Goal: Information Seeking & Learning: Learn about a topic

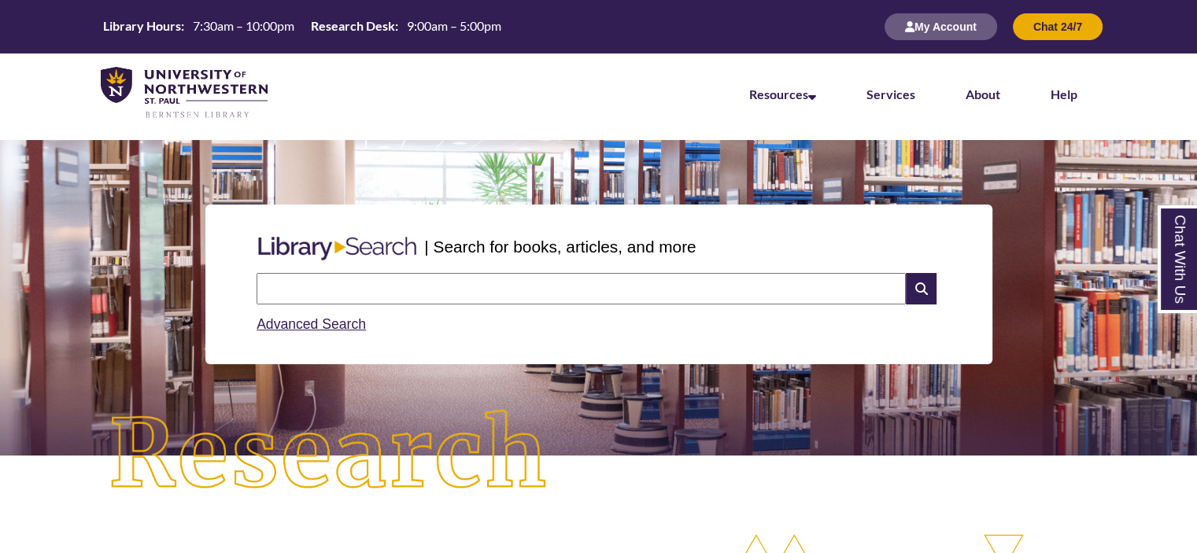
click at [655, 291] on input "text" at bounding box center [581, 288] width 649 height 31
type input "**********"
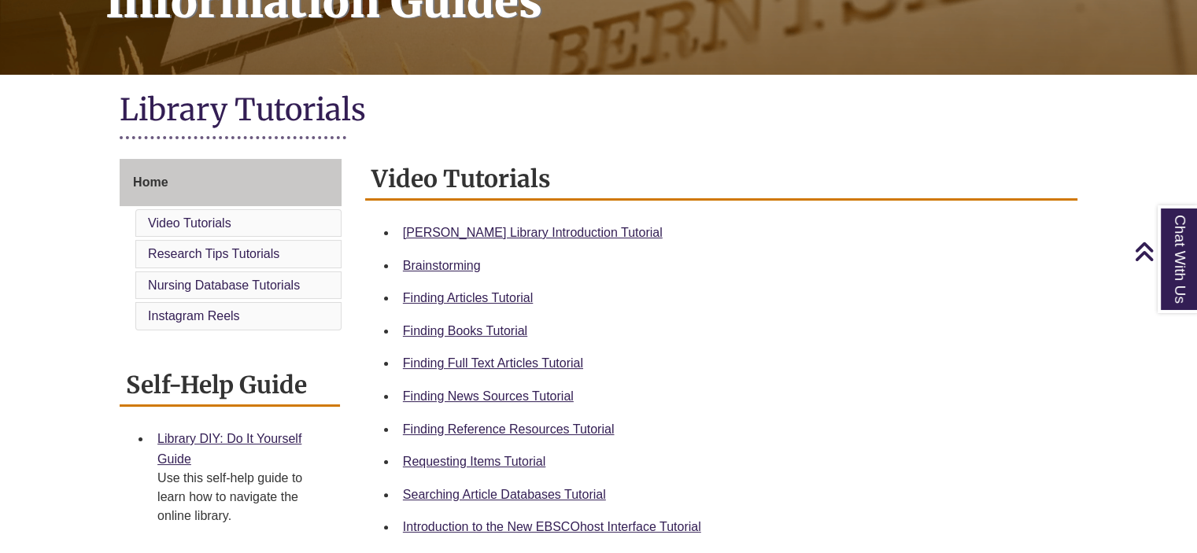
scroll to position [283, 0]
click at [527, 461] on link "Requesting Items Tutorial" at bounding box center [474, 461] width 142 height 13
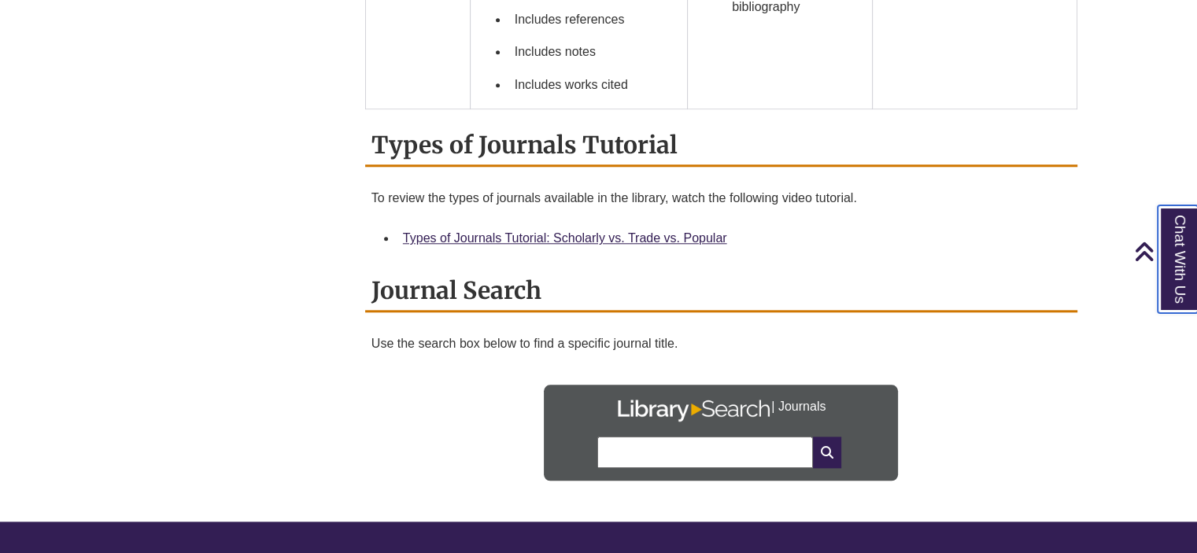
scroll to position [1593, 0]
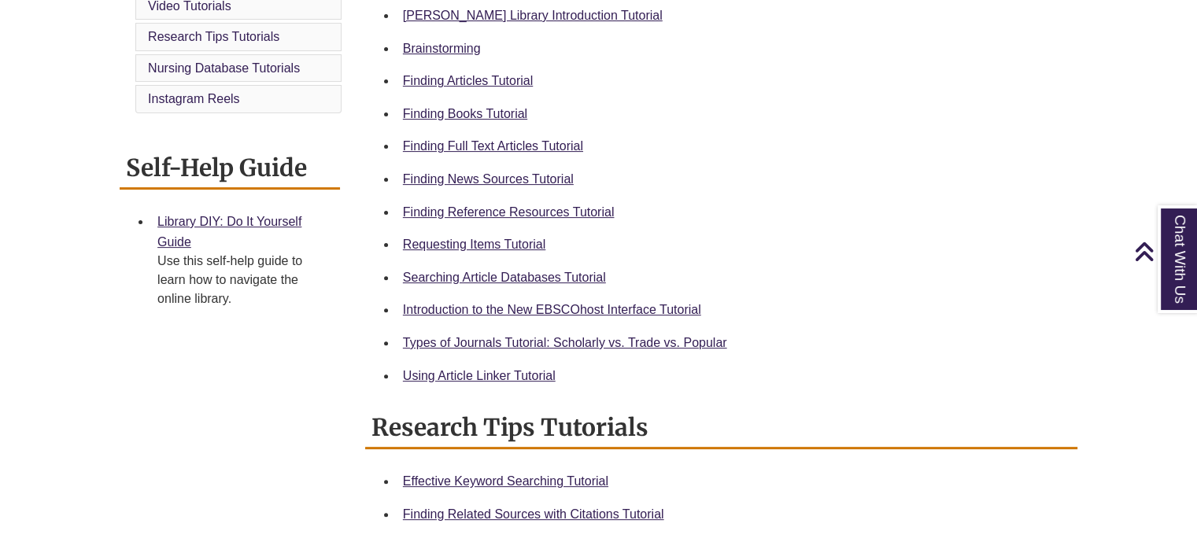
scroll to position [501, 0]
click at [473, 346] on link "Types of Journals Tutorial: Scholarly vs. Trade vs. Popular" at bounding box center [565, 342] width 324 height 13
